Goal: Information Seeking & Learning: Learn about a topic

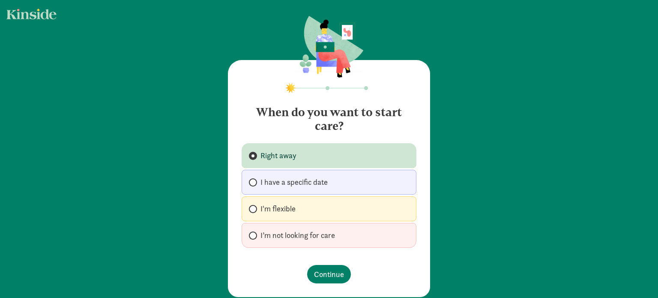
click at [287, 207] on span "I'm flexible" at bounding box center [278, 209] width 35 height 10
click at [255, 207] on input "I'm flexible" at bounding box center [252, 209] width 6 height 6
radio input "true"
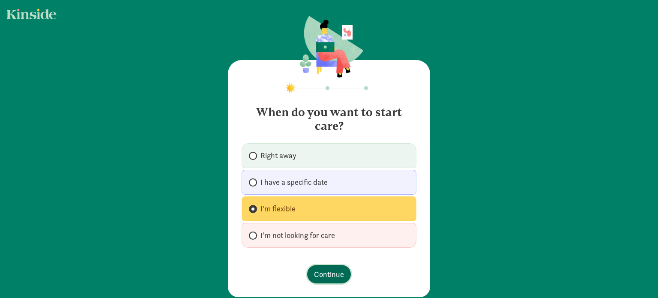
click at [325, 275] on span "Continue" at bounding box center [329, 274] width 30 height 12
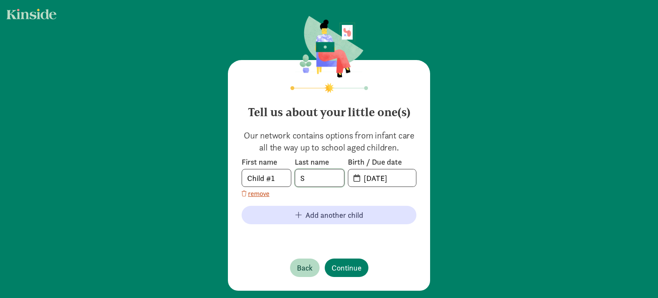
click at [317, 178] on input "S" at bounding box center [319, 177] width 49 height 17
type input "States"
drag, startPoint x: 275, startPoint y: 177, endPoint x: 234, endPoint y: 178, distance: 41.2
click at [234, 178] on div "Tell us about your little one(s) Our network contains options from infant care …" at bounding box center [329, 175] width 202 height 231
type input "B"
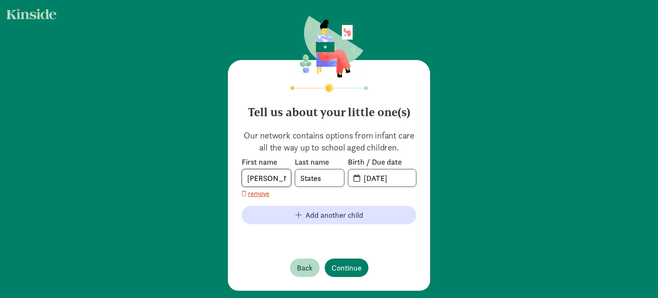
type input "Gabrielle"
click at [369, 180] on input "08-28-2025" at bounding box center [387, 177] width 57 height 17
click at [381, 180] on input "06-28-2025" at bounding box center [387, 177] width 57 height 17
click at [403, 178] on input "06-25-2025" at bounding box center [387, 177] width 57 height 17
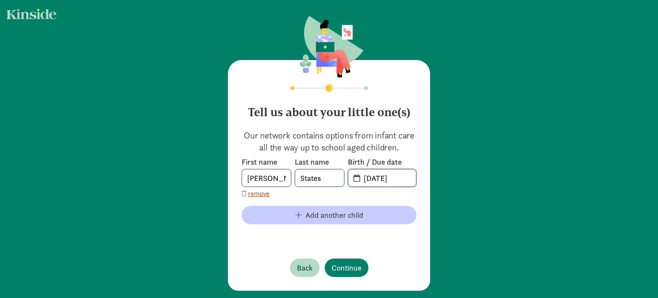
type input "06-25-2021"
click at [311, 212] on span "Add another child" at bounding box center [335, 215] width 58 height 12
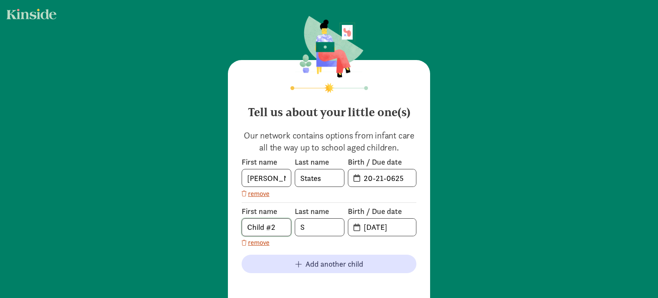
drag, startPoint x: 274, startPoint y: 227, endPoint x: 226, endPoint y: 227, distance: 48.4
click at [228, 228] on div "Tell us about your little one(s) Our network contains options from infant care …" at bounding box center [329, 199] width 202 height 279
type input "Grace"
click at [315, 230] on input "S" at bounding box center [319, 227] width 49 height 17
type input "States"
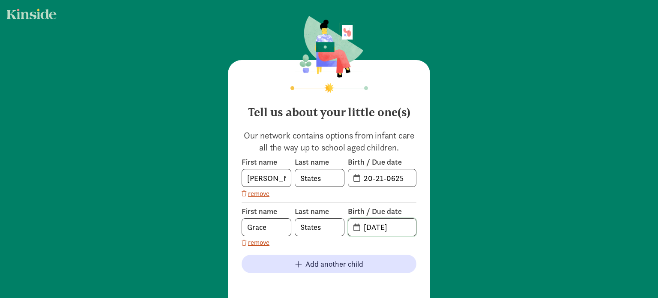
drag, startPoint x: 371, startPoint y: 228, endPoint x: 366, endPoint y: 228, distance: 4.7
click at [366, 228] on input "08-28-2025" at bounding box center [387, 227] width 57 height 17
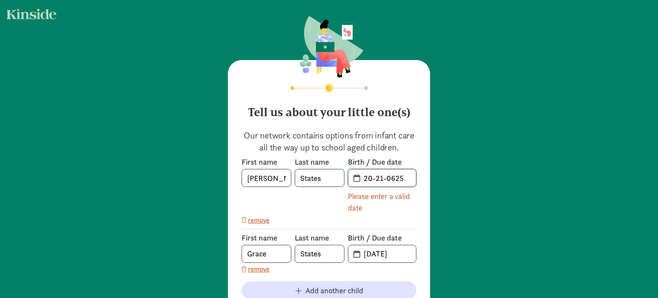
click at [368, 178] on input "20-21-0625" at bounding box center [387, 177] width 57 height 17
drag, startPoint x: 400, startPoint y: 181, endPoint x: 362, endPoint y: 181, distance: 38.1
click at [362, 181] on input "20-21-0625" at bounding box center [387, 177] width 57 height 17
type input "6"
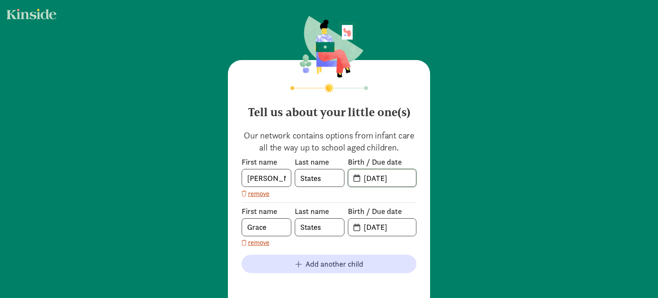
type input "06-25-2021"
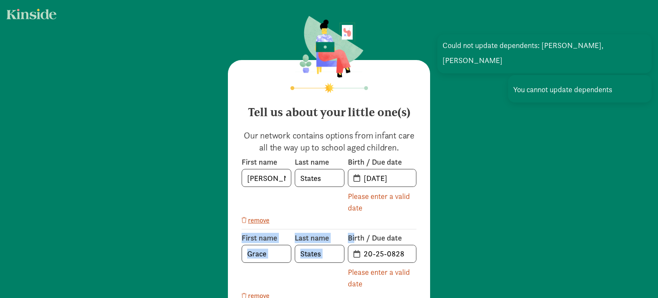
drag, startPoint x: 371, startPoint y: 227, endPoint x: 353, endPoint y: 228, distance: 18.0
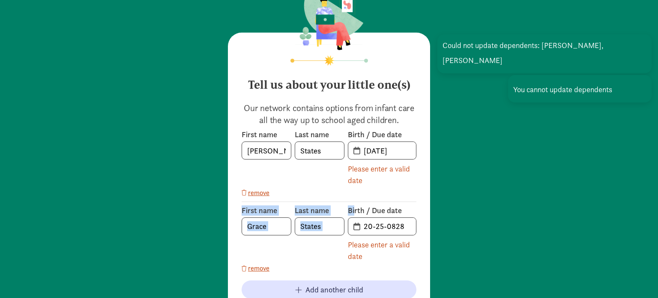
scroll to position [43, 0]
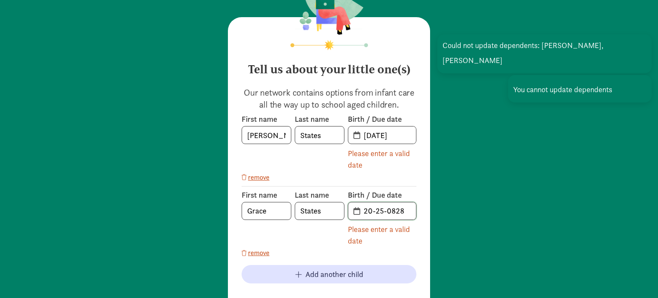
drag, startPoint x: 405, startPoint y: 213, endPoint x: 360, endPoint y: 214, distance: 45.9
click at [360, 214] on input "20-25-0828" at bounding box center [387, 210] width 57 height 17
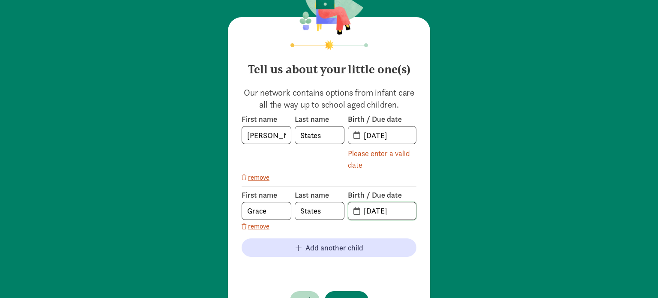
scroll to position [84, 0]
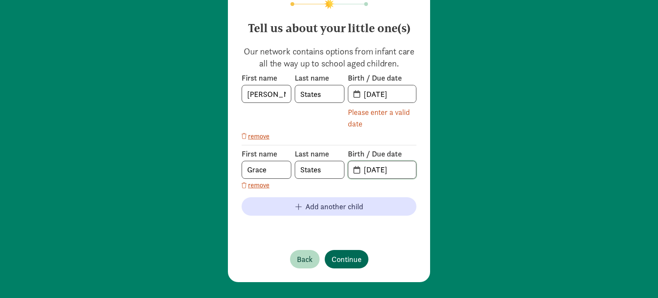
type input "05-11-2025"
click at [344, 257] on span "Continue" at bounding box center [347, 259] width 30 height 12
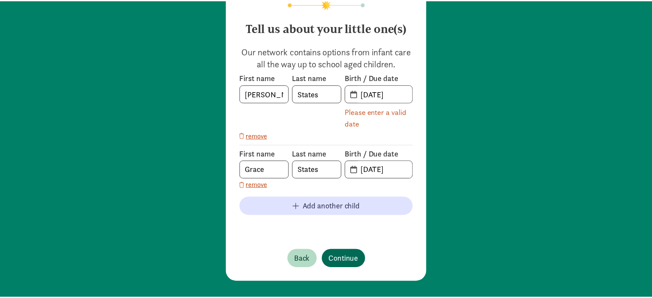
scroll to position [0, 0]
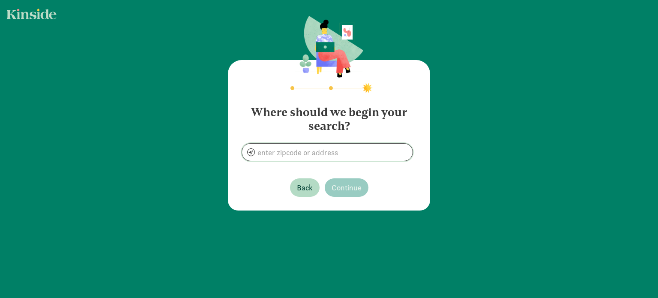
click at [296, 153] on input at bounding box center [327, 152] width 171 height 17
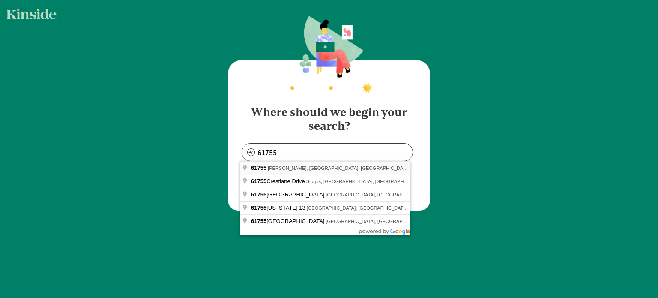
type input "Mackinaw, IL 61755, USA"
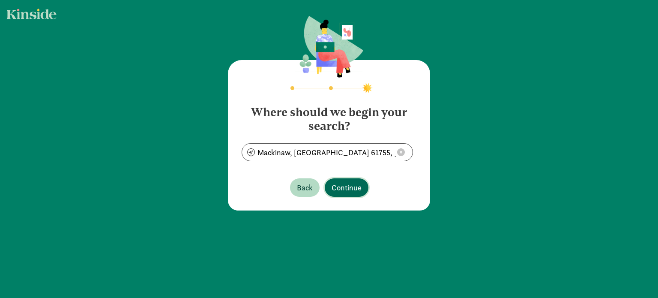
click at [345, 187] on span "Continue" at bounding box center [347, 188] width 30 height 12
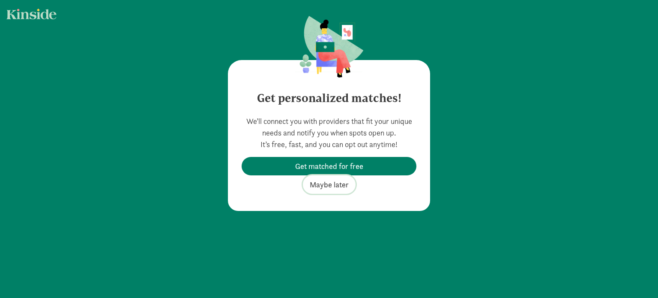
click at [331, 186] on span "Maybe later" at bounding box center [329, 185] width 39 height 12
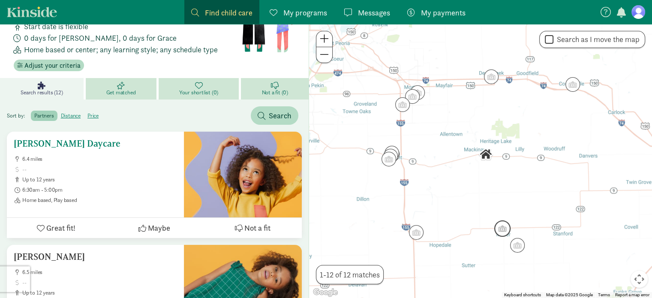
scroll to position [86, 0]
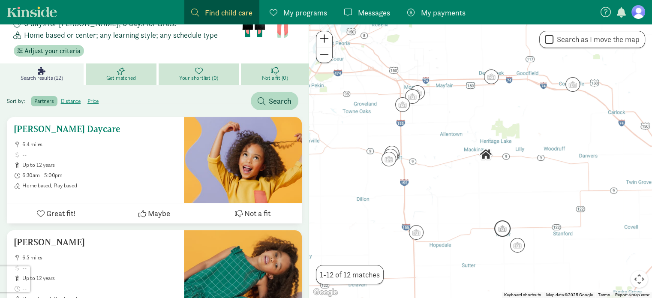
click at [125, 135] on div "Ashley N Brightwell Daycare 6.4 miles up to 12 years 6:30am - 5:00pm Home based…" at bounding box center [95, 156] width 163 height 65
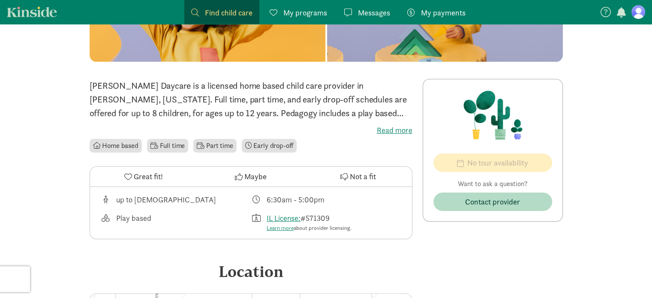
scroll to position [129, 0]
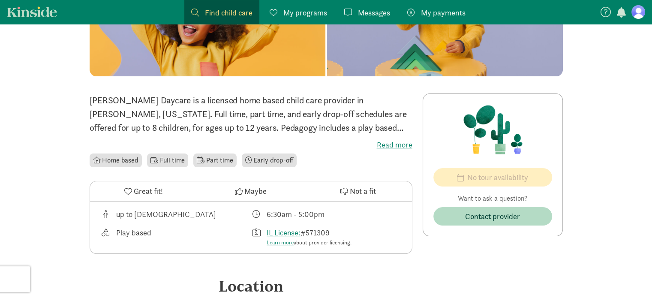
click at [397, 144] on label "Read more" at bounding box center [251, 145] width 323 height 10
click at [0, 0] on input "Read more" at bounding box center [0, 0] width 0 height 0
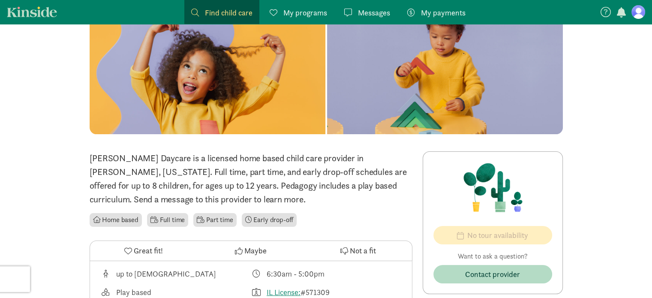
scroll to position [0, 0]
